Goal: Task Accomplishment & Management: Complete application form

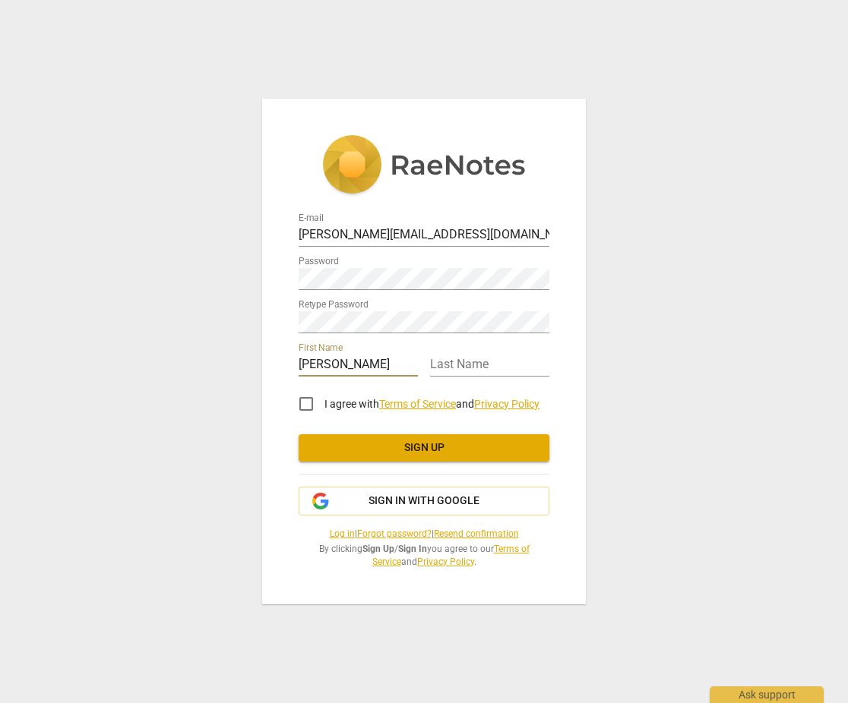
type input "Rachel"
type input "Puente"
click at [306, 400] on input "I agree with Terms of Service and Privacy Policy" at bounding box center [306, 404] width 36 height 36
checkbox input "true"
click at [444, 447] on span "Sign up" at bounding box center [424, 448] width 226 height 15
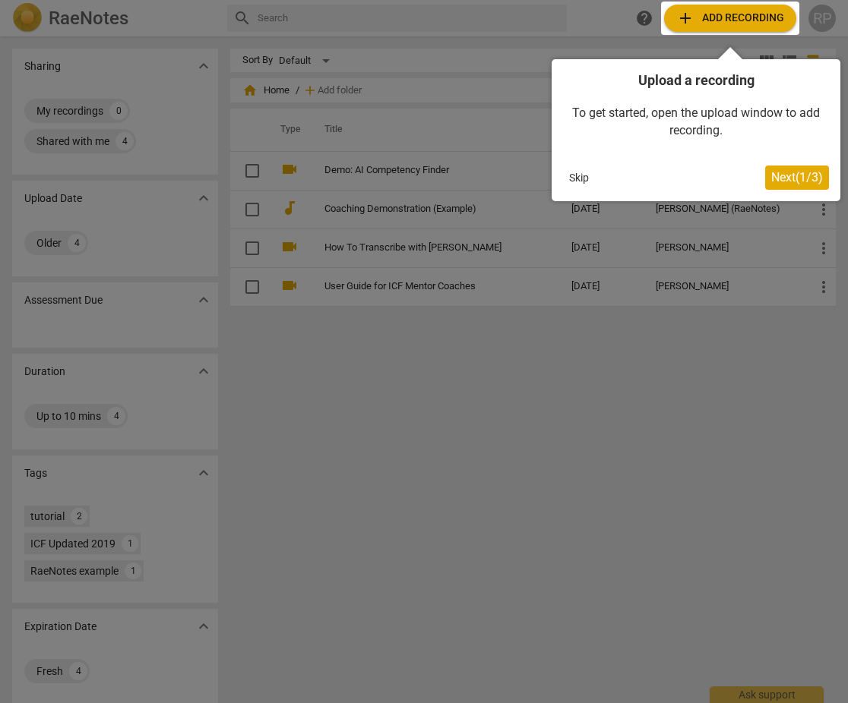
click at [753, 19] on div at bounding box center [730, 18] width 138 height 33
click at [725, 14] on div at bounding box center [730, 18] width 138 height 33
click at [791, 180] on span "Next ( 1 / 3 )" at bounding box center [797, 177] width 52 height 14
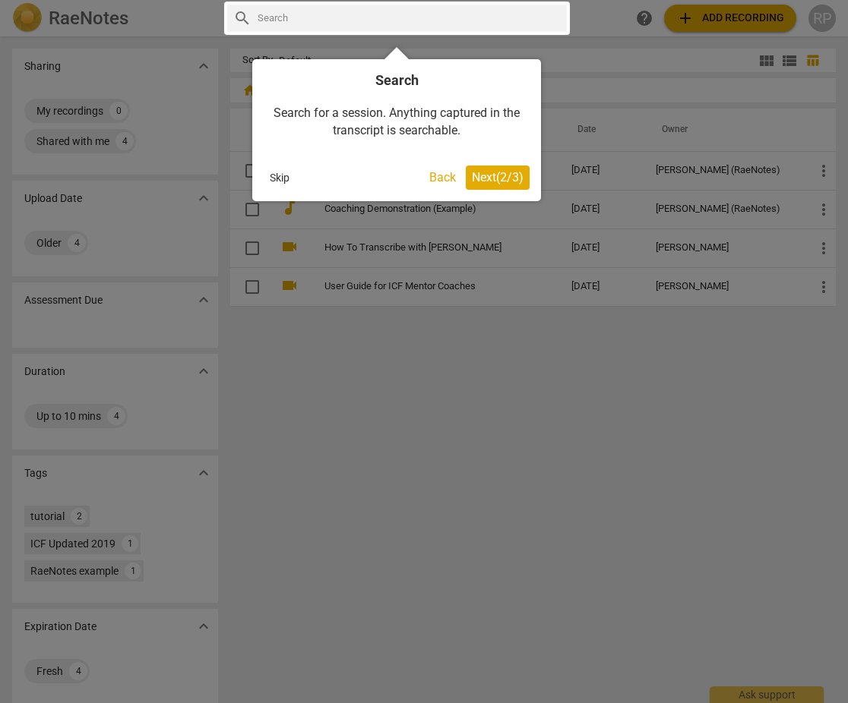
click at [496, 174] on span "Next ( 2 / 3 )" at bounding box center [498, 177] width 52 height 14
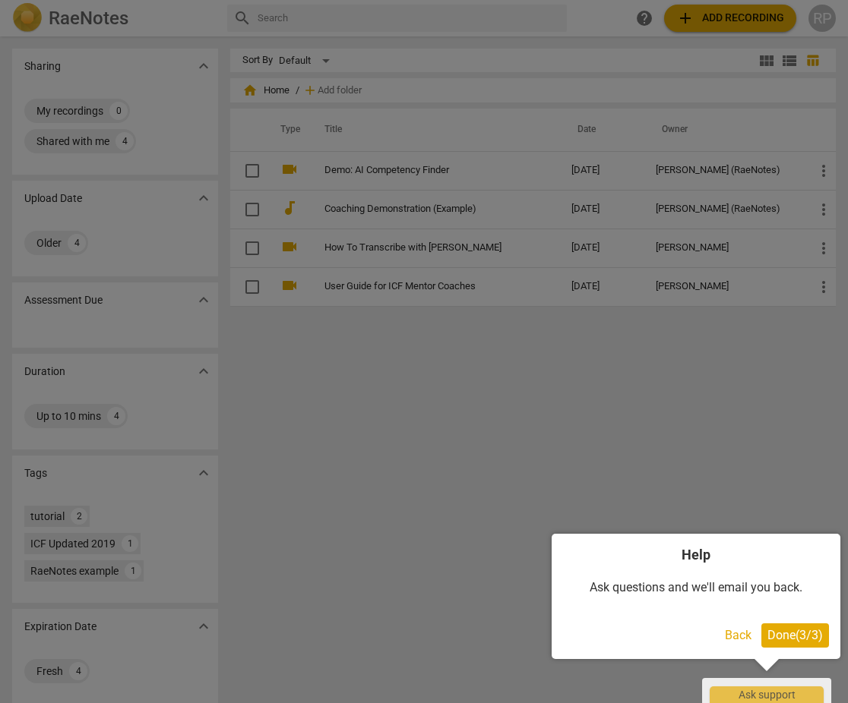
click at [799, 633] on span "Done ( 3 / 3 )" at bounding box center [794, 635] width 55 height 14
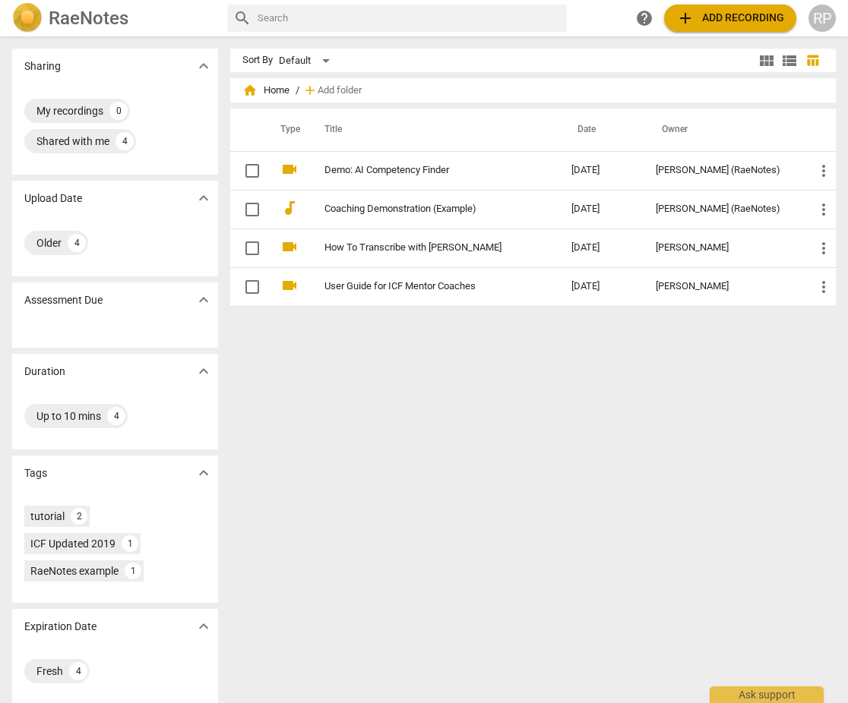
click at [718, 18] on span "add Add recording" at bounding box center [730, 18] width 108 height 18
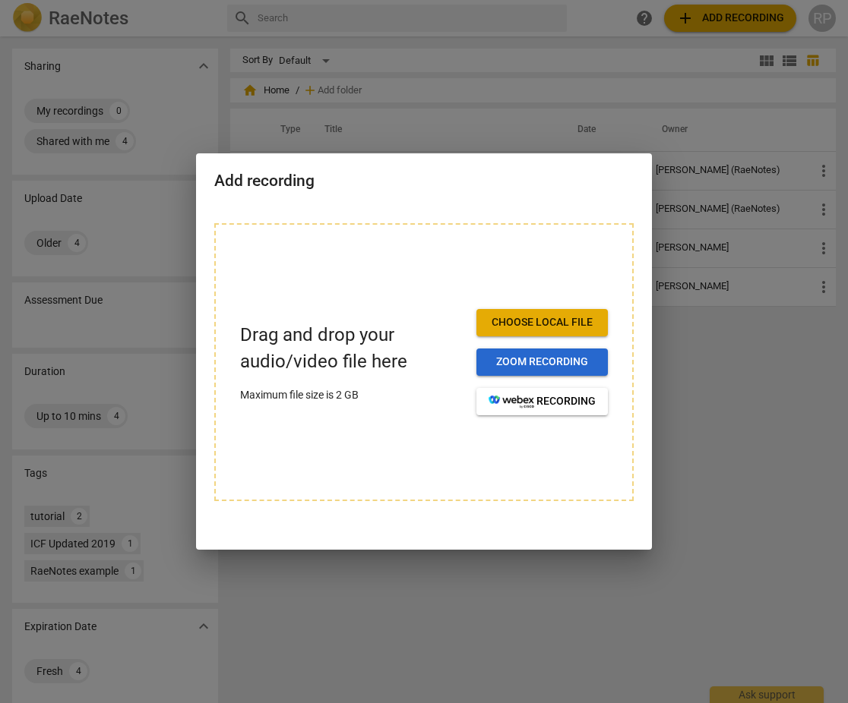
click at [545, 362] on span "Zoom recording" at bounding box center [541, 362] width 107 height 15
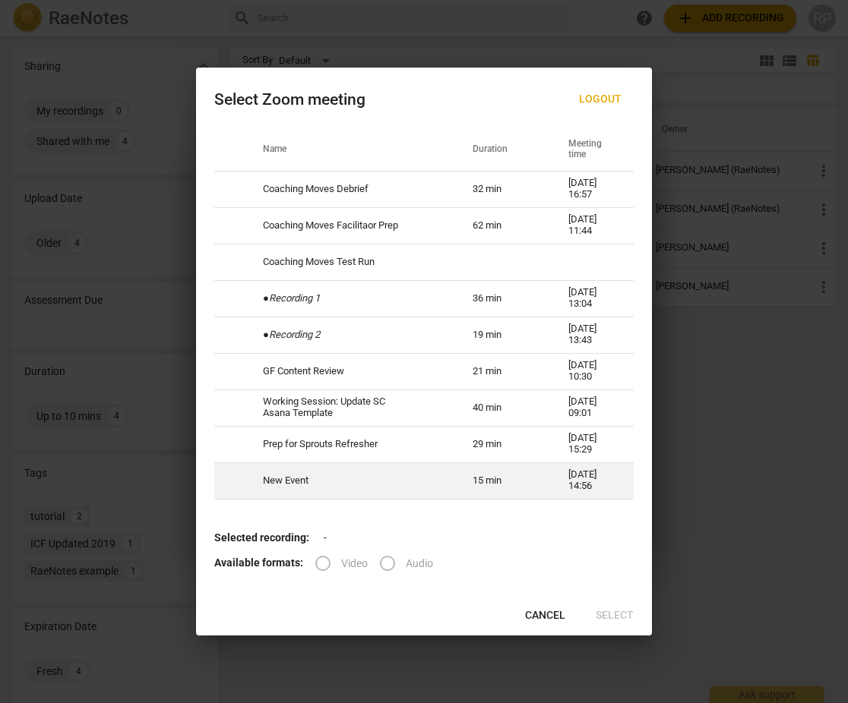
click at [391, 474] on td "New Event" at bounding box center [350, 481] width 210 height 36
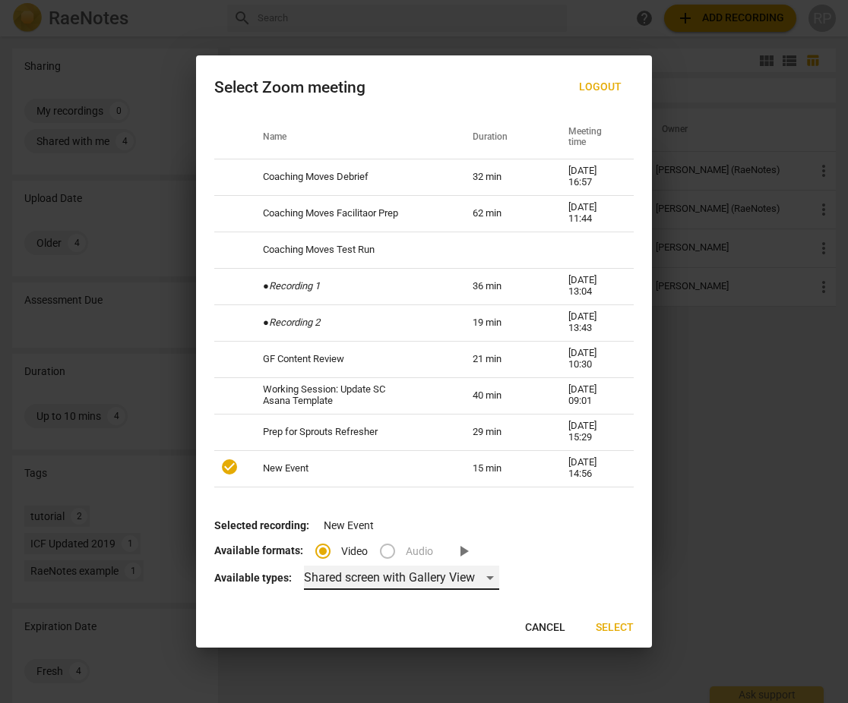
click at [466, 578] on div "Shared screen with Gallery View" at bounding box center [401, 578] width 195 height 24
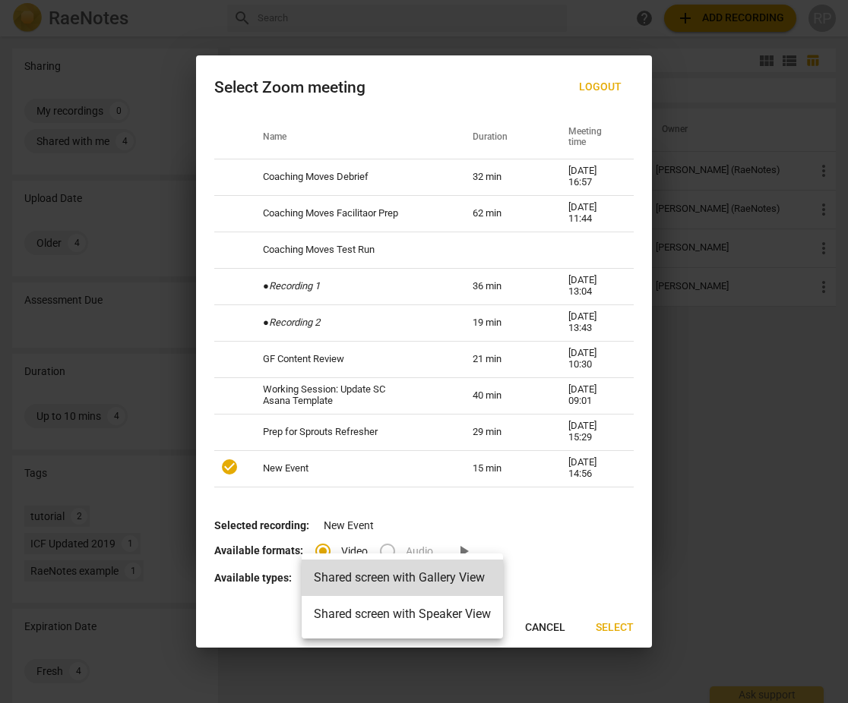
click at [578, 536] on div at bounding box center [424, 351] width 848 height 703
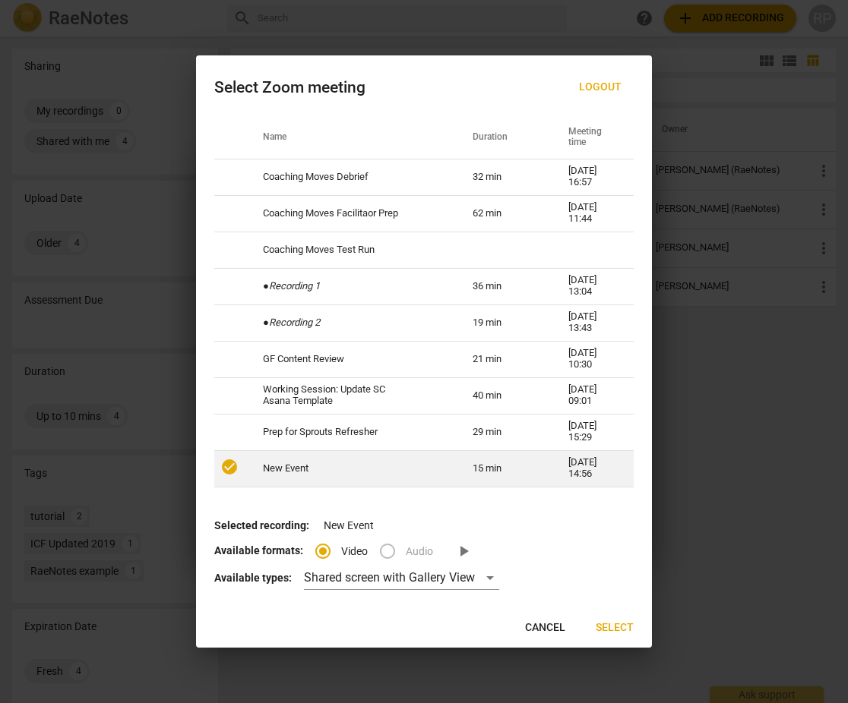
click at [228, 466] on span "check_circle" at bounding box center [229, 467] width 18 height 18
click at [229, 465] on span "check_circle" at bounding box center [229, 467] width 18 height 18
click at [228, 464] on span "check_circle" at bounding box center [229, 467] width 18 height 18
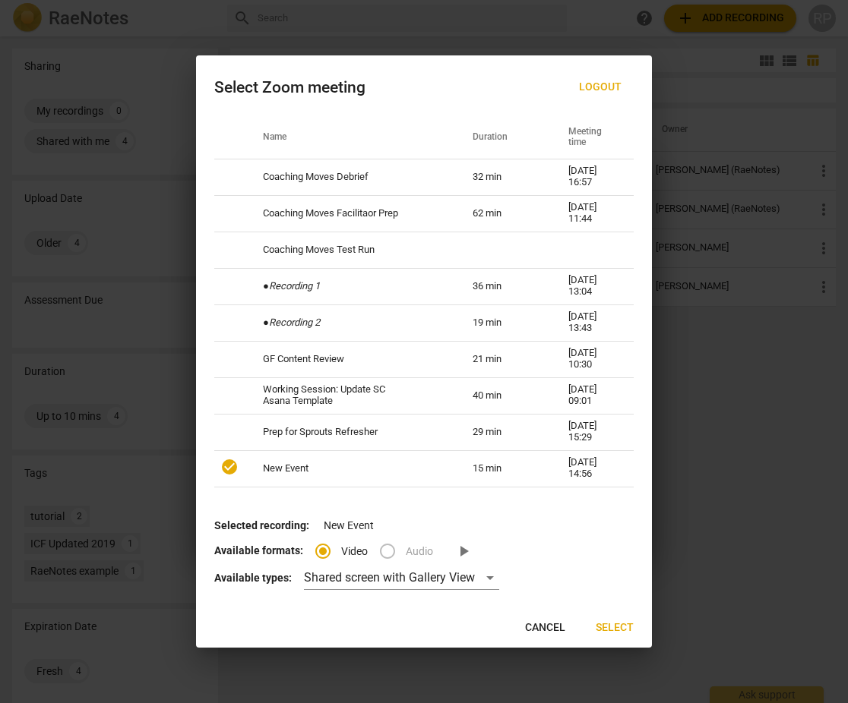
click at [352, 526] on p "Selected recording: New Event" at bounding box center [423, 526] width 419 height 16
click at [545, 621] on span "Cancel" at bounding box center [545, 628] width 40 height 15
radio input "false"
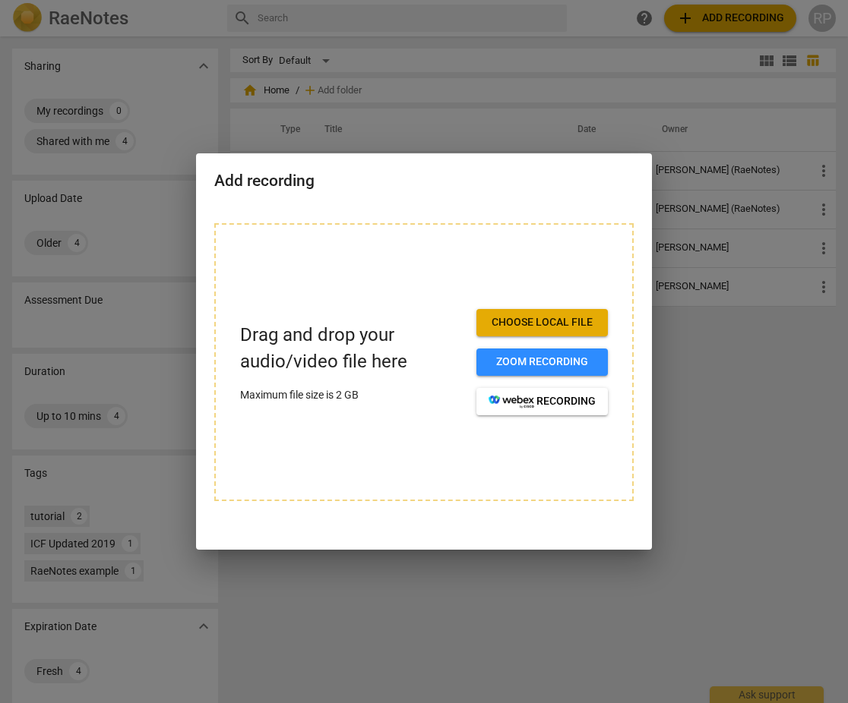
click at [545, 325] on span "Choose local file" at bounding box center [541, 322] width 107 height 15
click at [506, 565] on div at bounding box center [424, 351] width 848 height 703
